Goal: Task Accomplishment & Management: Use online tool/utility

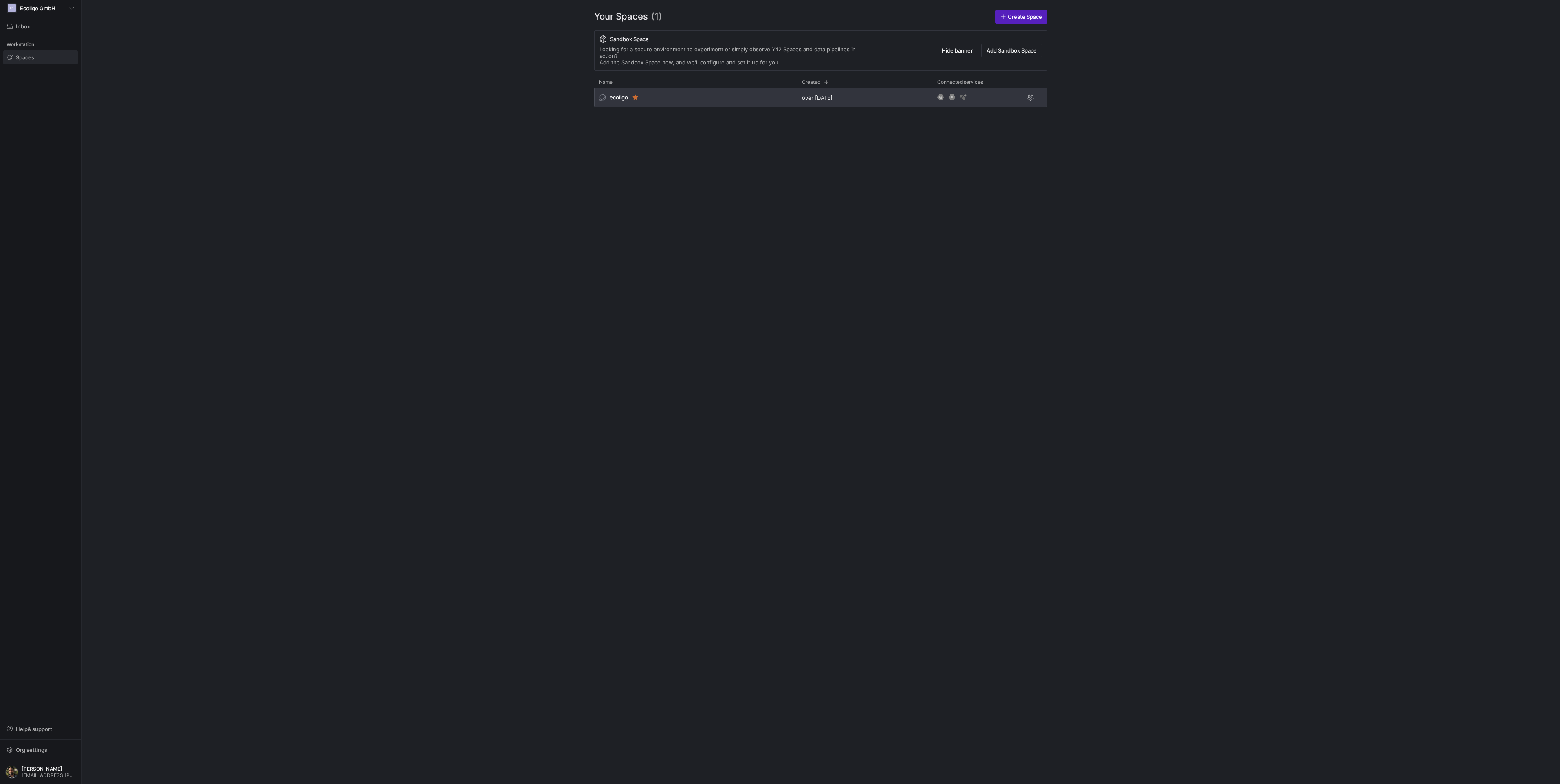
click at [679, 92] on div "ecoligo" at bounding box center [696, 97] width 203 height 19
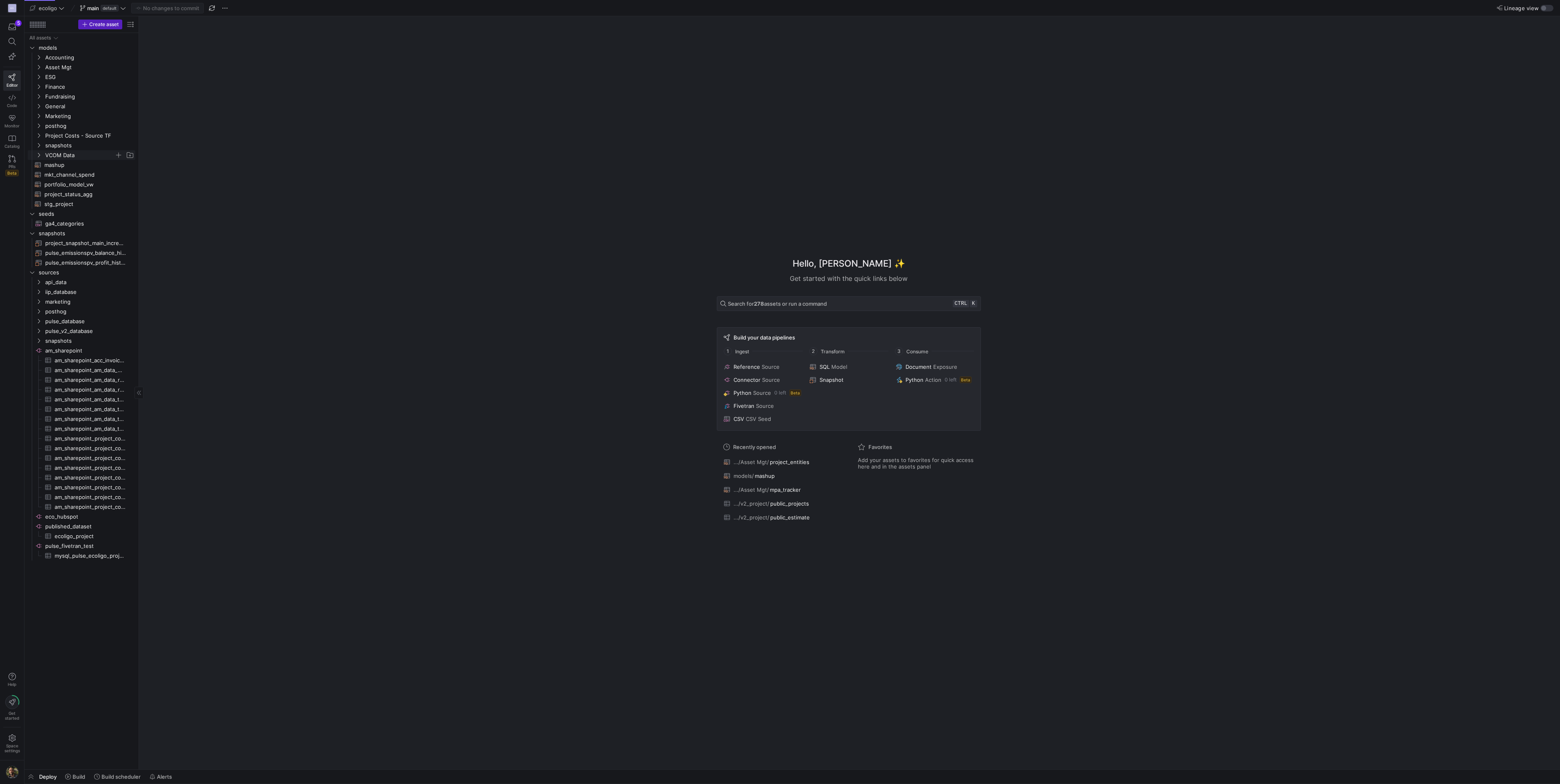
click at [38, 155] on icon "Press SPACE to select this row." at bounding box center [39, 155] width 6 height 5
click at [40, 65] on icon "Press SPACE to select this row." at bounding box center [39, 67] width 6 height 5
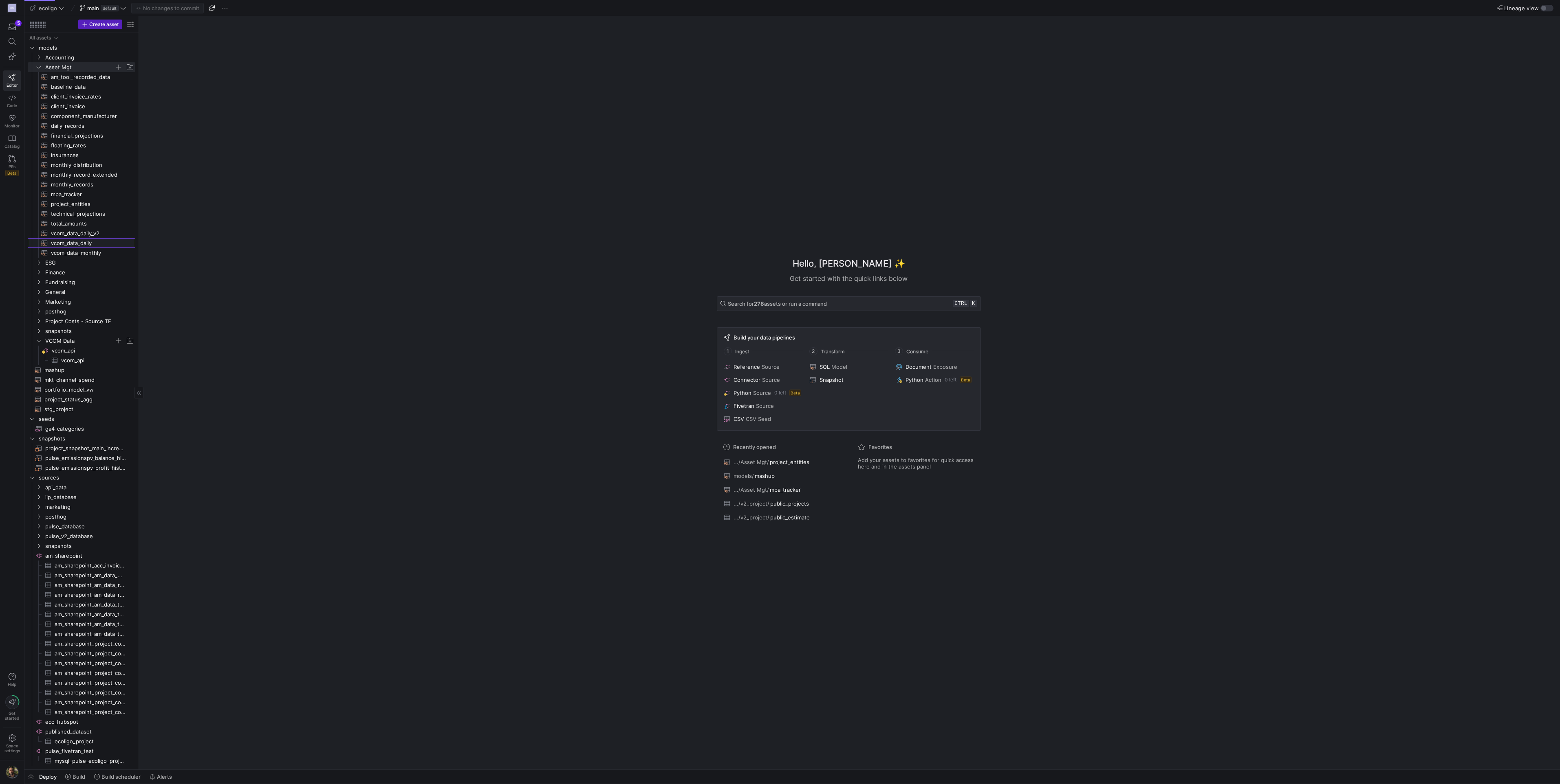
click at [62, 241] on span "vcom_data_daily​​​​​​​​​​" at bounding box center [88, 243] width 75 height 10
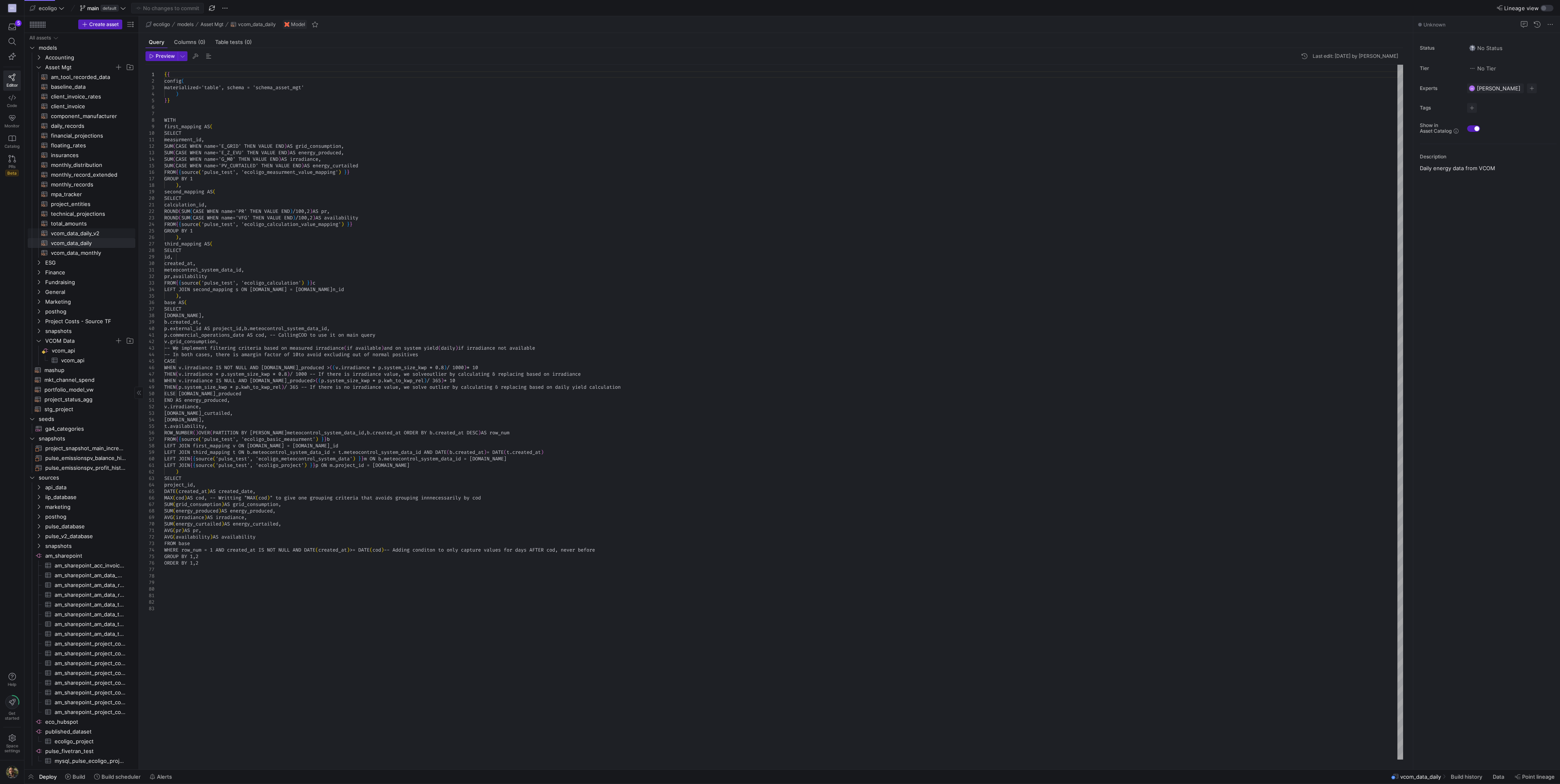
click at [74, 233] on span "vcom_data_daily_v2​​​​​​​​​​" at bounding box center [88, 233] width 75 height 10
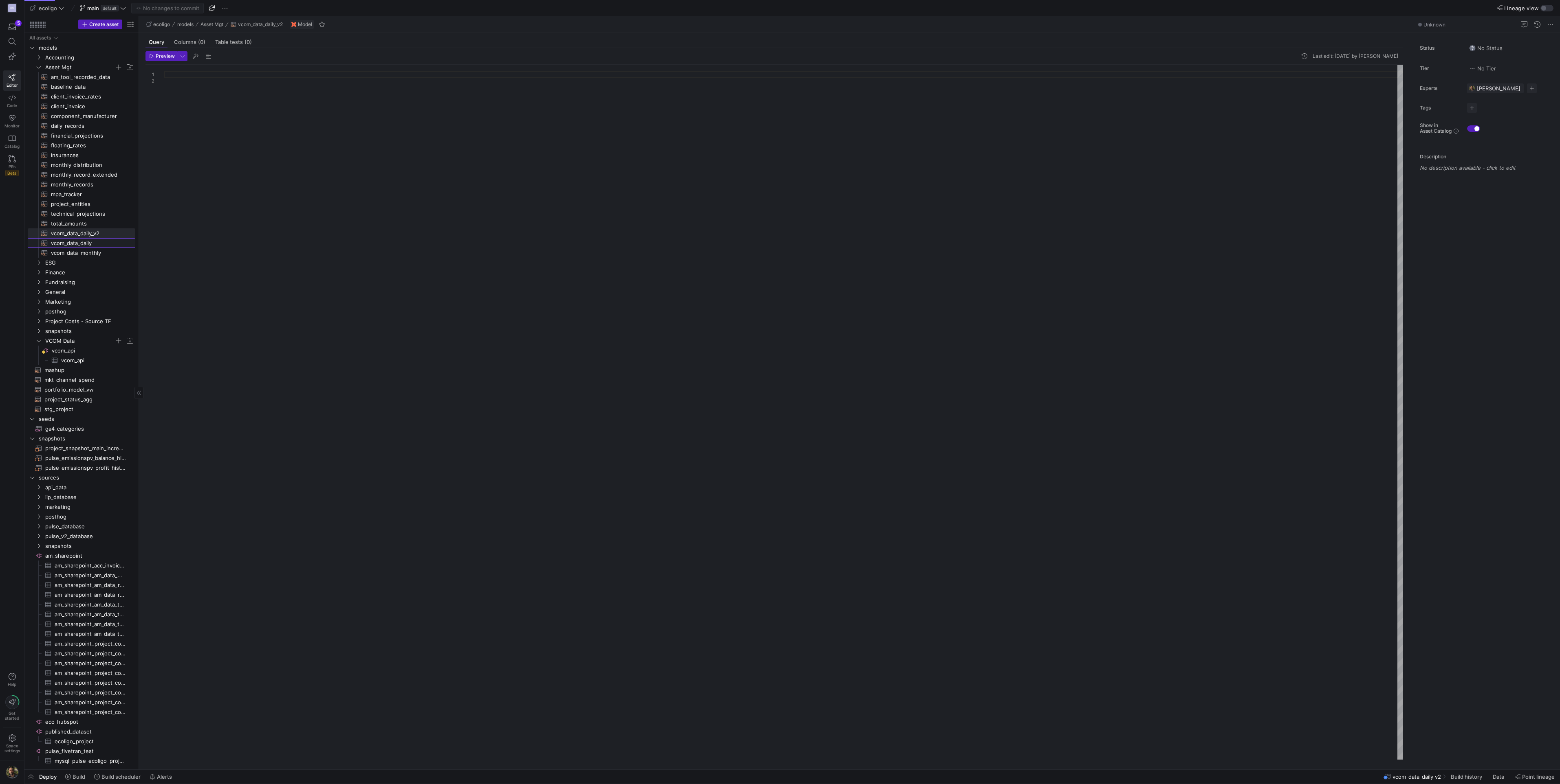
click at [71, 244] on span "vcom_data_daily​​​​​​​​​​" at bounding box center [88, 243] width 75 height 10
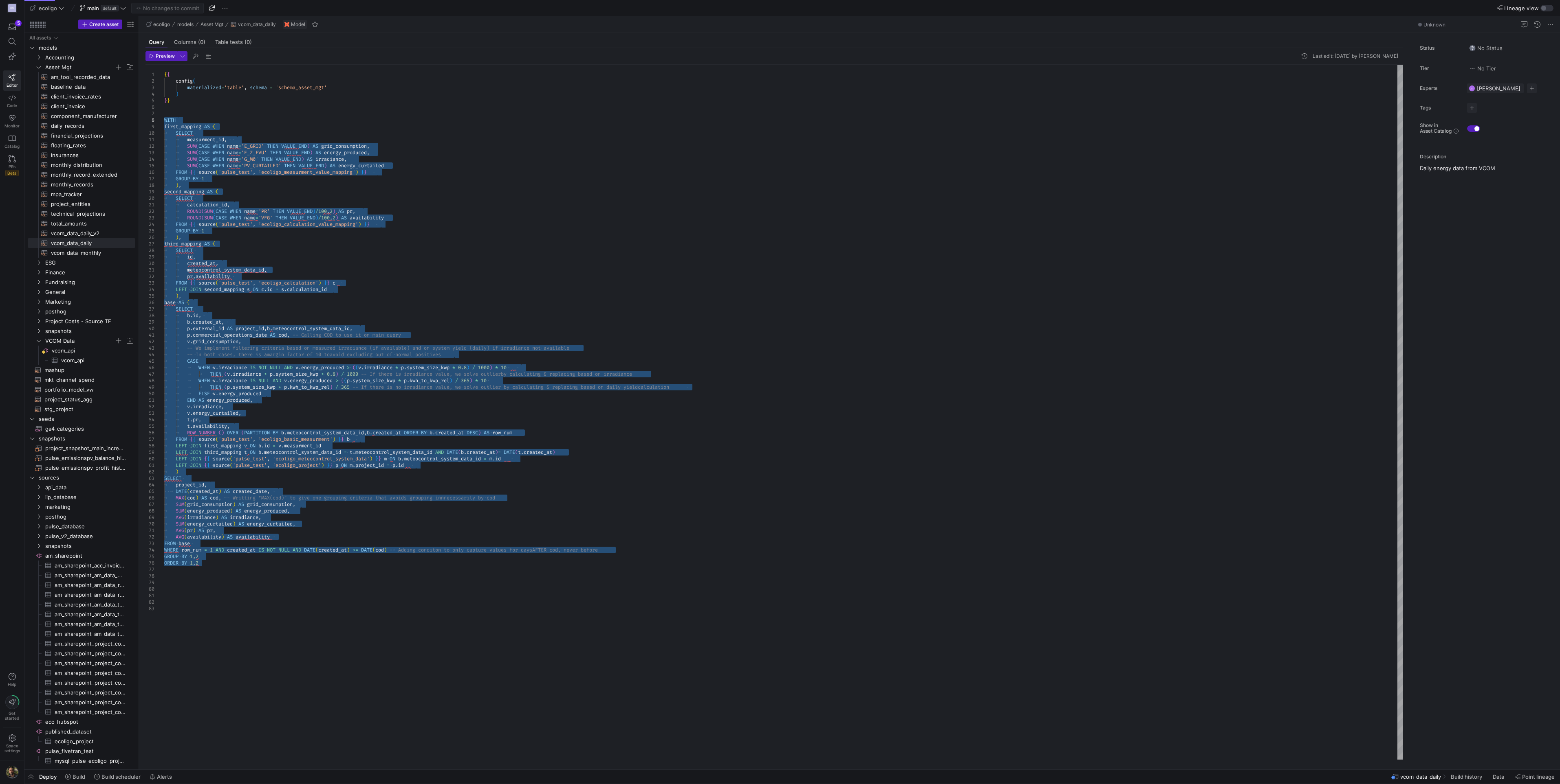
drag, startPoint x: 210, startPoint y: 566, endPoint x: 150, endPoint y: 122, distance: 448.0
click at [164, 122] on div "{ { config ( materialized = 'table' , schema = 'schema_asset_mgt' ) } } WITH fi…" at bounding box center [783, 412] width 1239 height 695
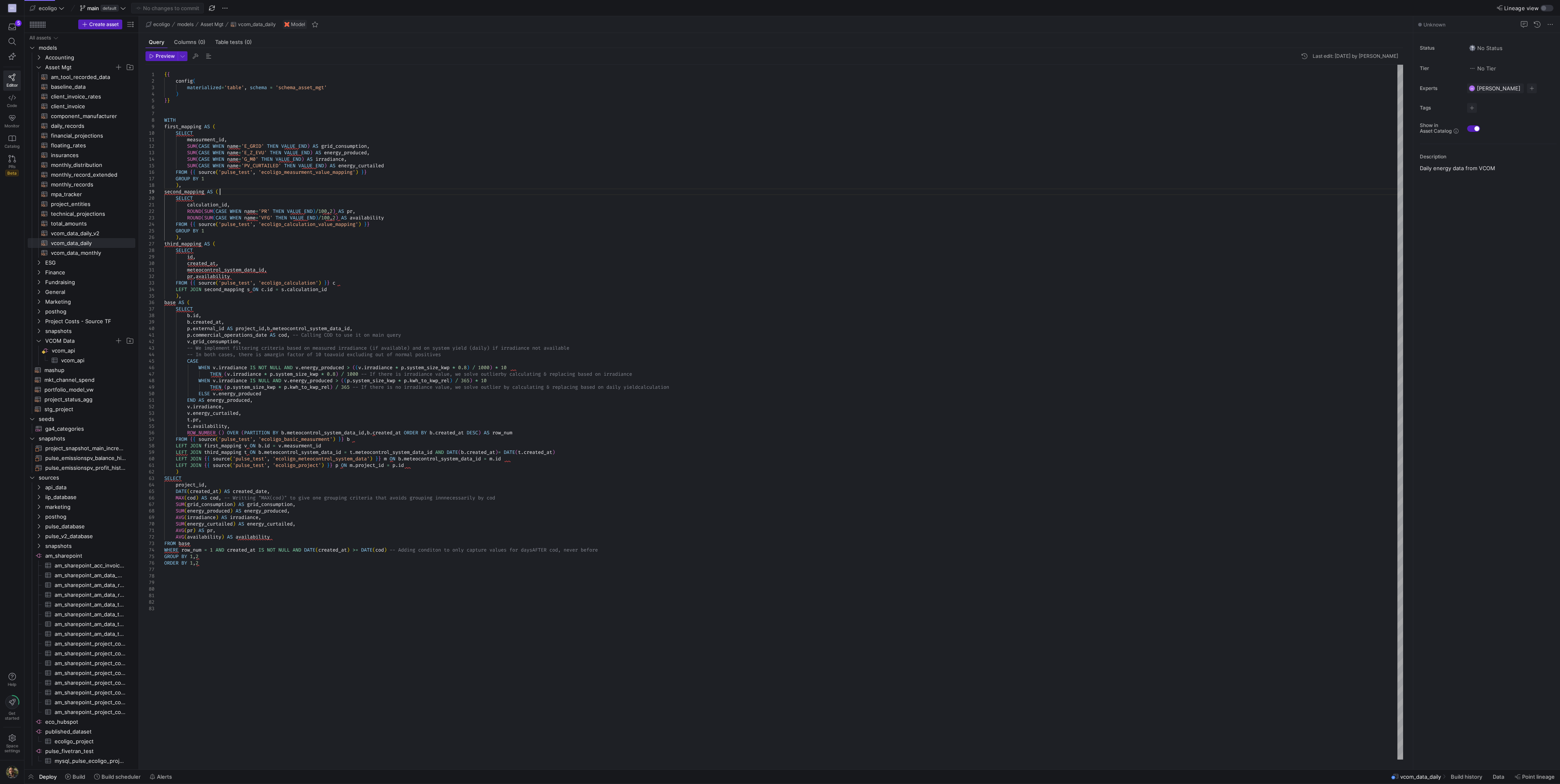
click at [437, 194] on div "{ { config ( materialized = 'table' , schema = 'schema_asset_mgt' ) } } WITH fi…" at bounding box center [783, 412] width 1239 height 695
click at [164, 579] on div "{ { config ( materialized = 'table' , schema = 'schema_asset_mgt' ) } } WITH fi…" at bounding box center [783, 412] width 1239 height 695
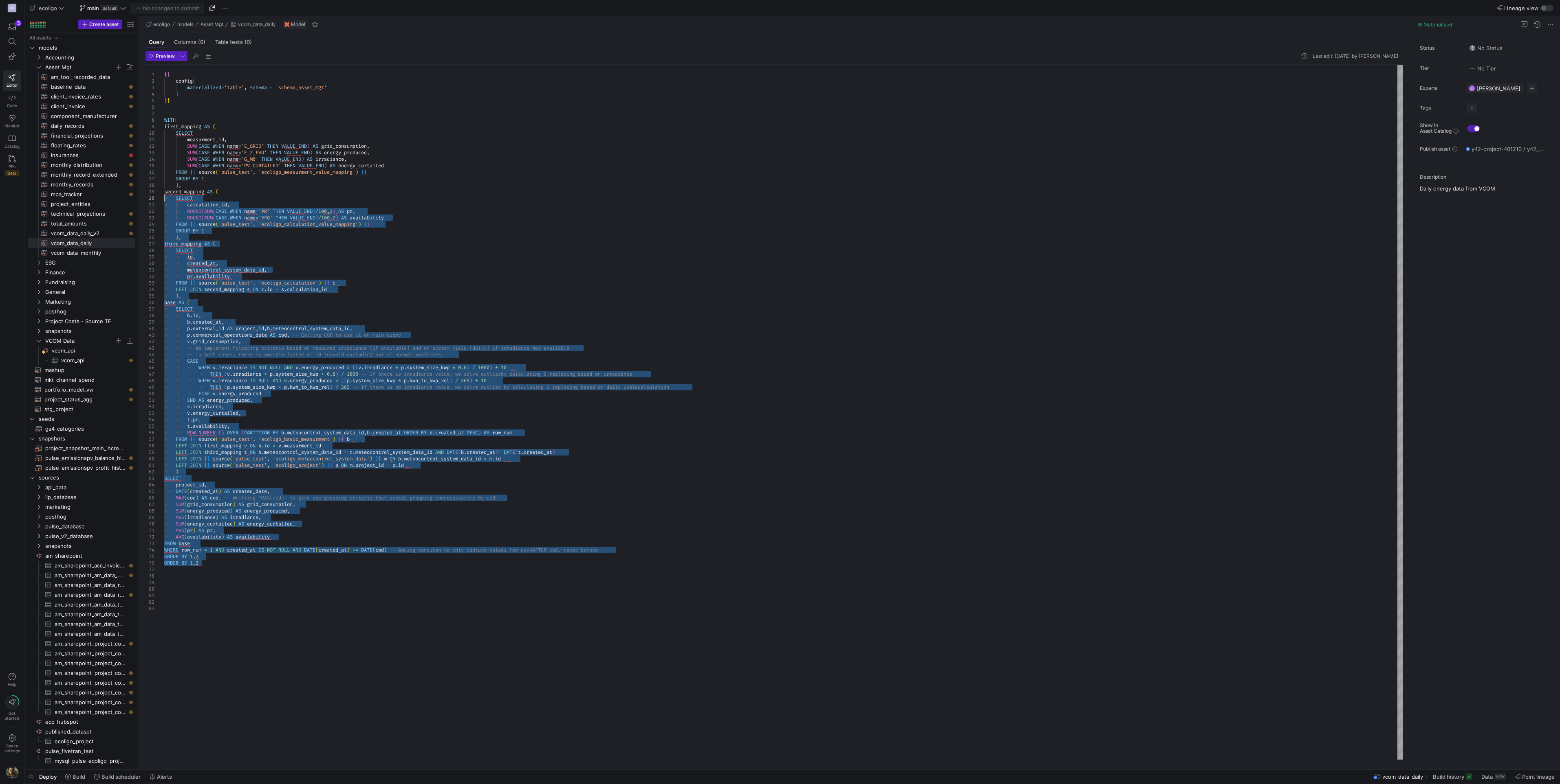
type textarea "{{ config( materialized='table', schema = 'schema_asset_mgt' ) }} WITH first_ma…"
drag, startPoint x: 210, startPoint y: 567, endPoint x: 156, endPoint y: 122, distance: 448.3
click at [164, 122] on div "{ { config ( materialized = 'table' , schema = 'schema_asset_mgt' ) } } WITH fi…" at bounding box center [783, 412] width 1239 height 695
